Goal: Find specific page/section

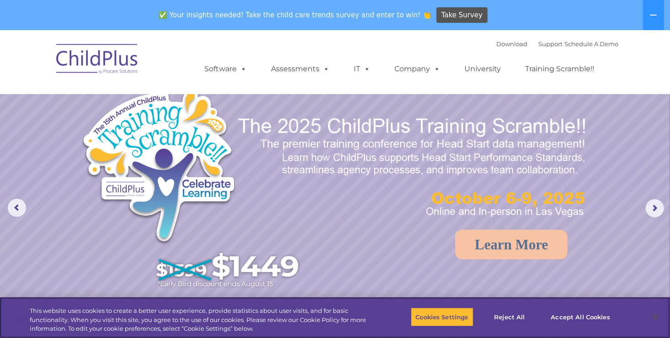
select select "MEDIUM"
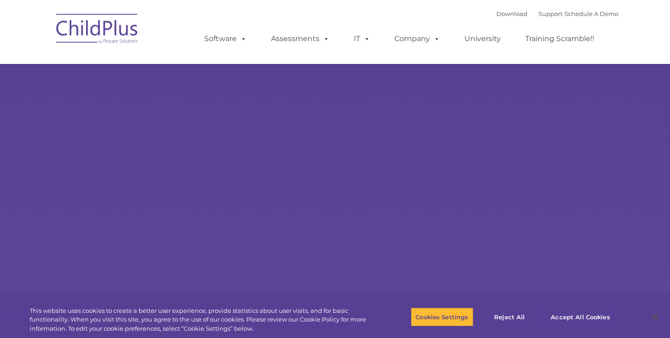
type input ""
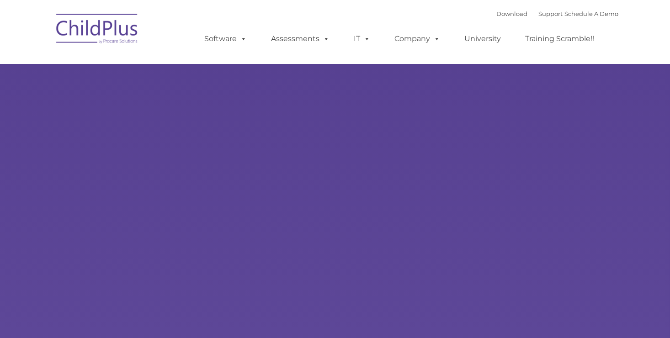
type input ""
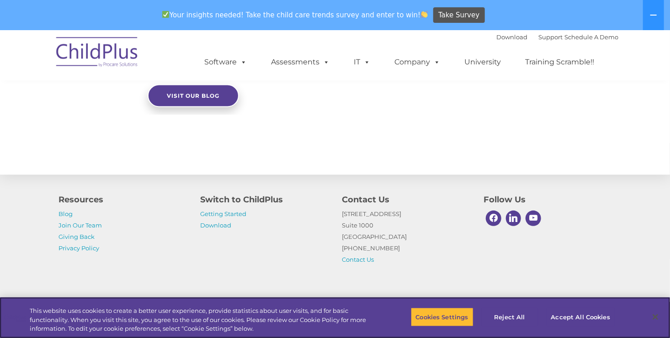
scroll to position [884, 0]
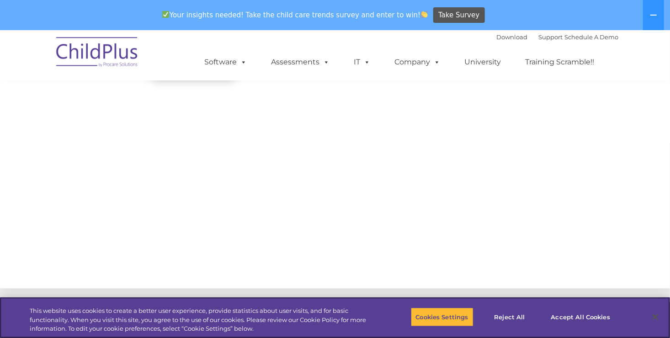
select select "MEDIUM"
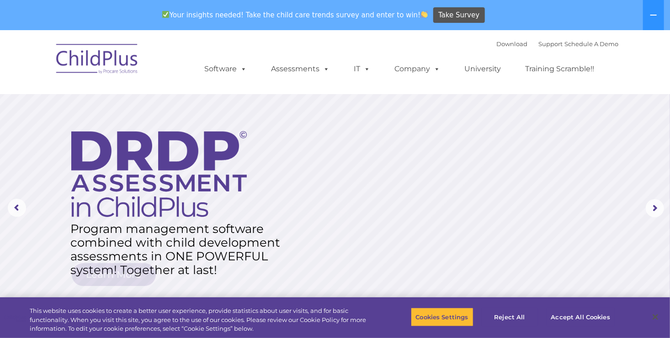
scroll to position [183, 0]
